Goal: Find specific page/section

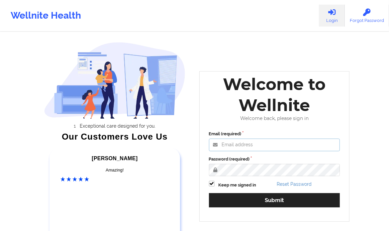
click at [232, 147] on input "Email (required)" at bounding box center [274, 145] width 131 height 13
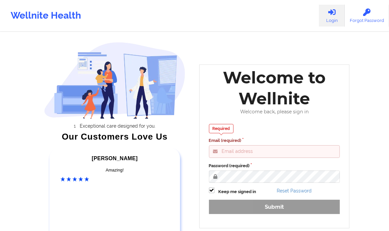
type input "[PERSON_NAME][EMAIL_ADDRESS][DOMAIN_NAME]"
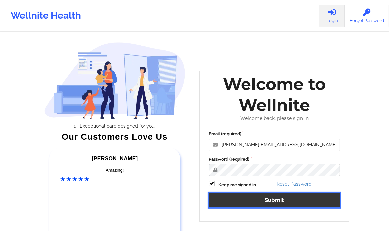
click at [246, 196] on button "Submit" at bounding box center [274, 200] width 131 height 14
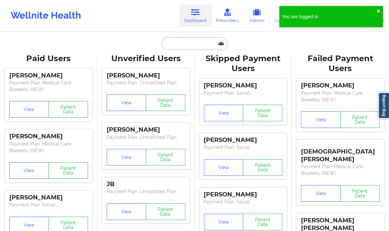
click at [184, 41] on input "text" at bounding box center [194, 43] width 66 height 13
paste input "[PERSON_NAME]"
type input "[PERSON_NAME]"
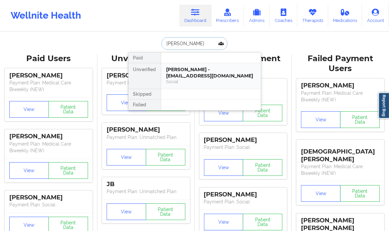
click at [183, 71] on div "[PERSON_NAME] - [EMAIL_ADDRESS][DOMAIN_NAME]" at bounding box center [210, 72] width 89 height 12
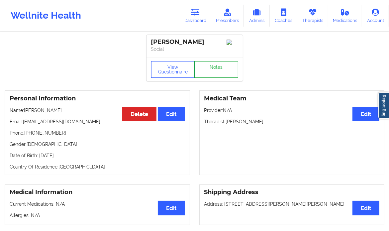
click at [221, 62] on link "Notes" at bounding box center [216, 69] width 44 height 17
